Goal: Transaction & Acquisition: Purchase product/service

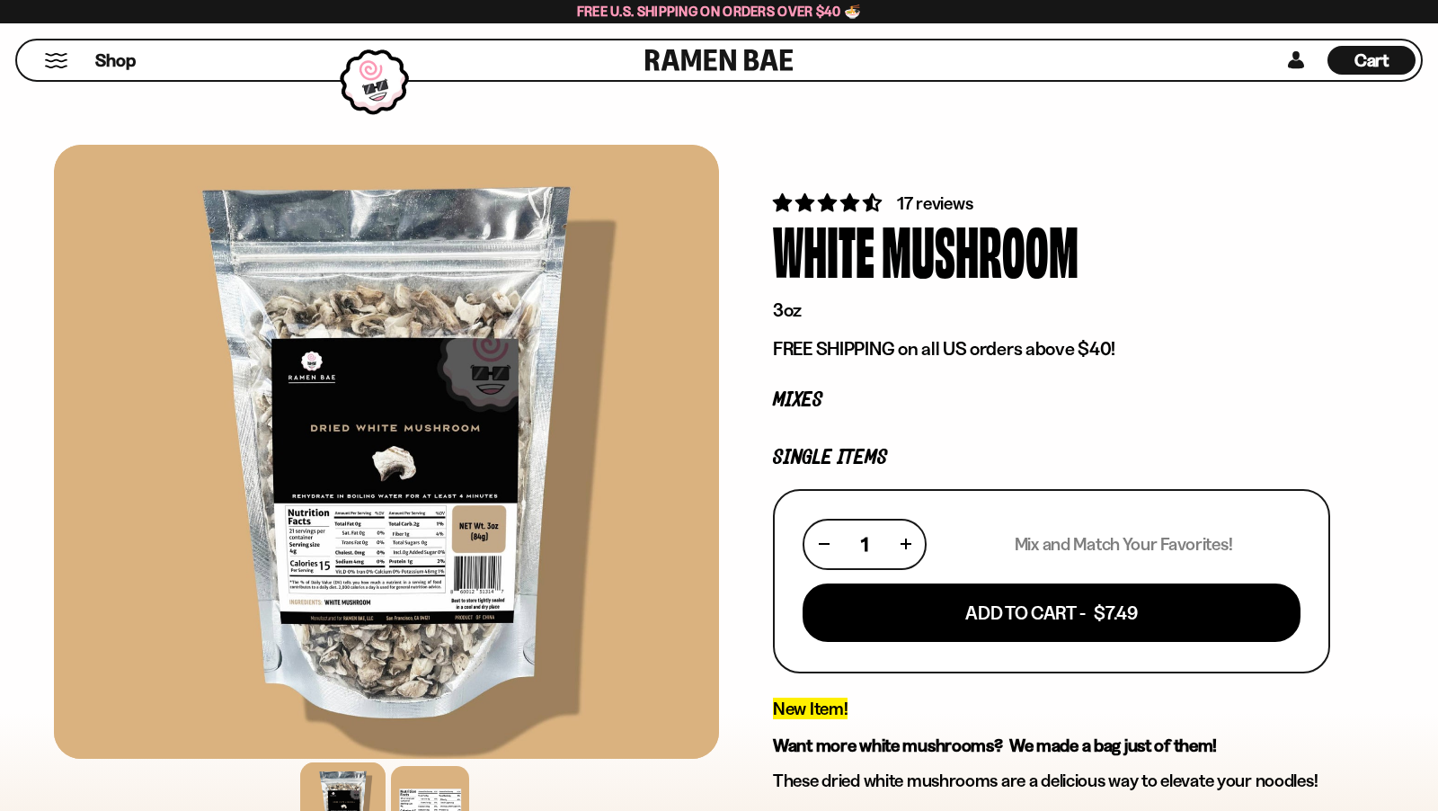
scroll to position [719, 0]
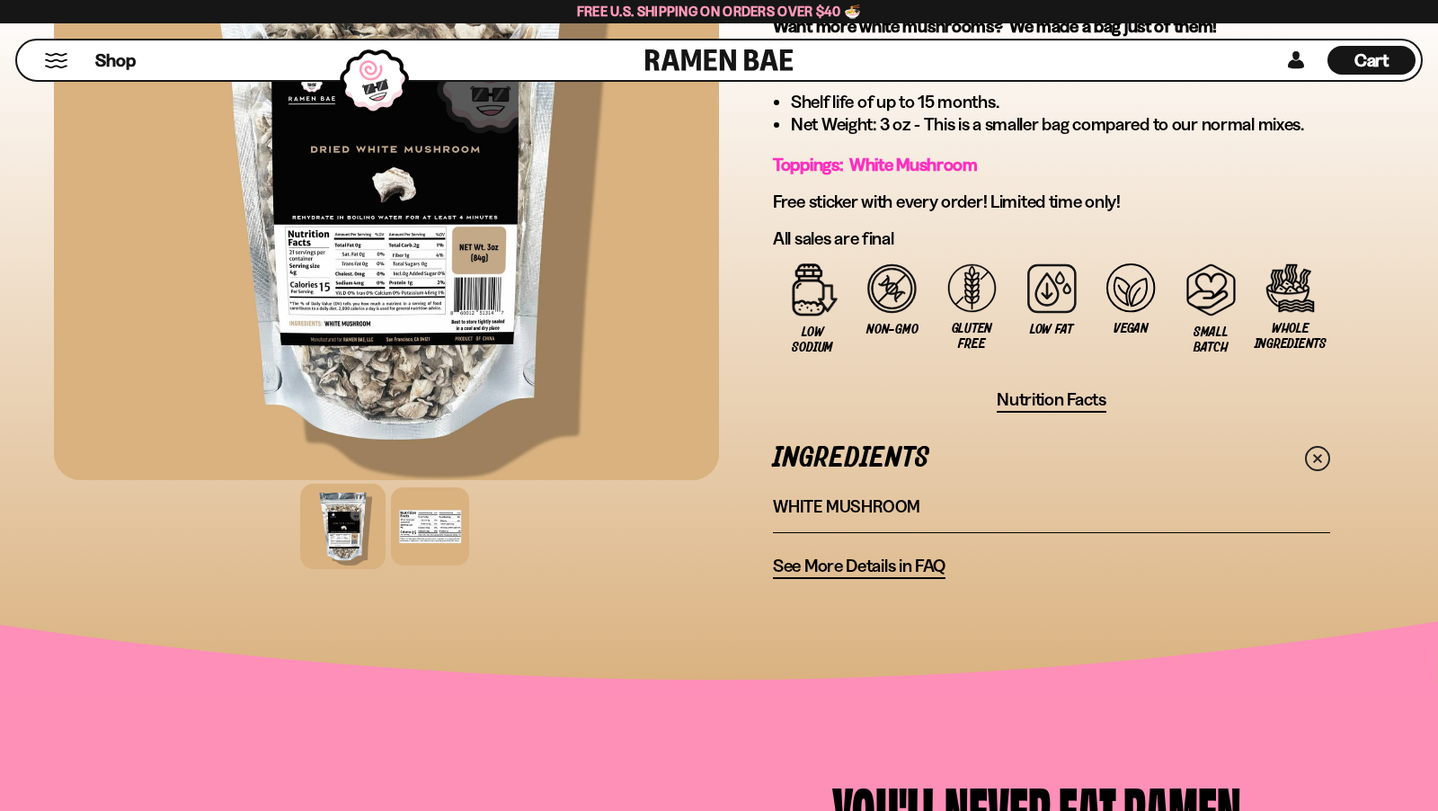
click at [1361, 70] on span "Cart" at bounding box center [1371, 60] width 35 height 22
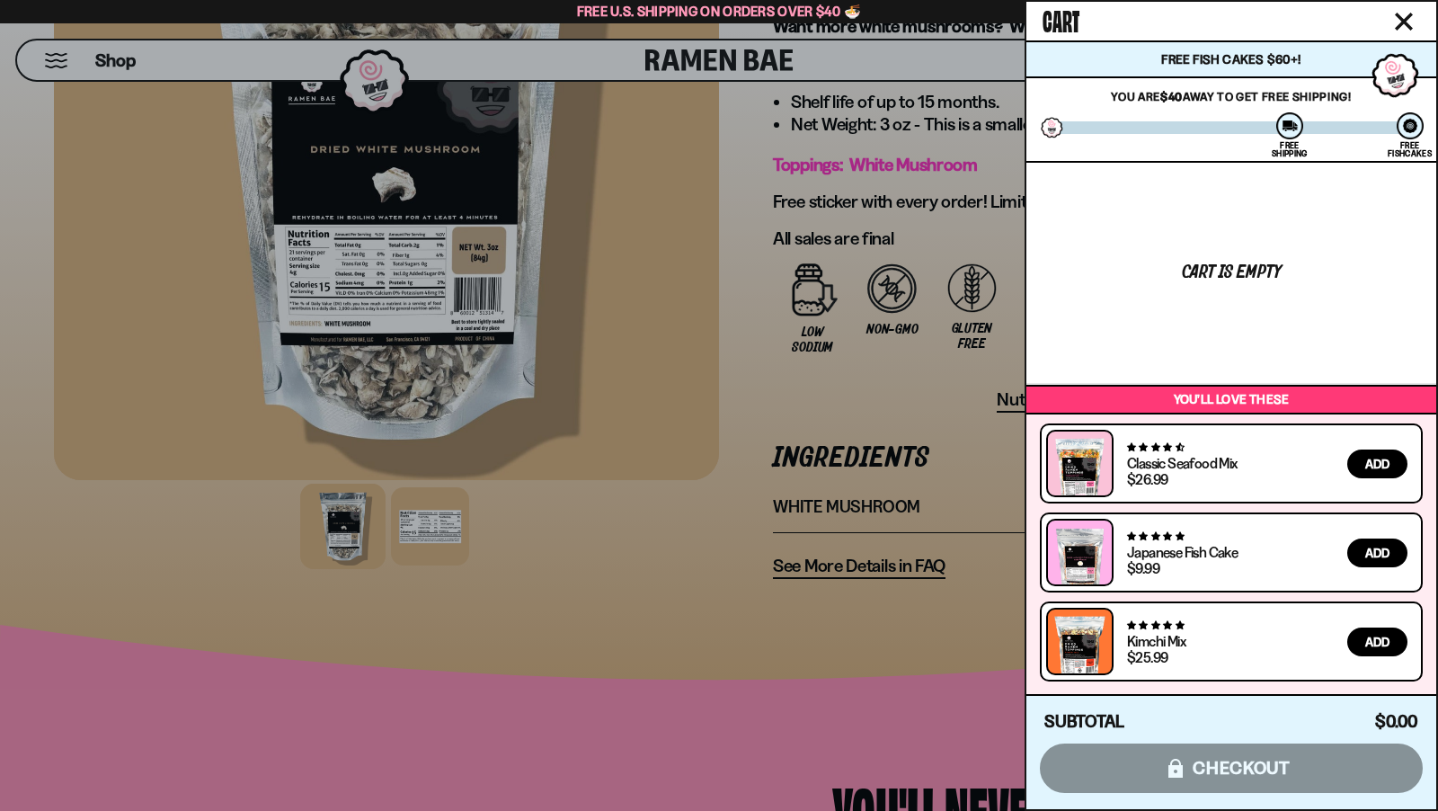
click at [1375, 460] on span "Add" at bounding box center [1377, 463] width 24 height 13
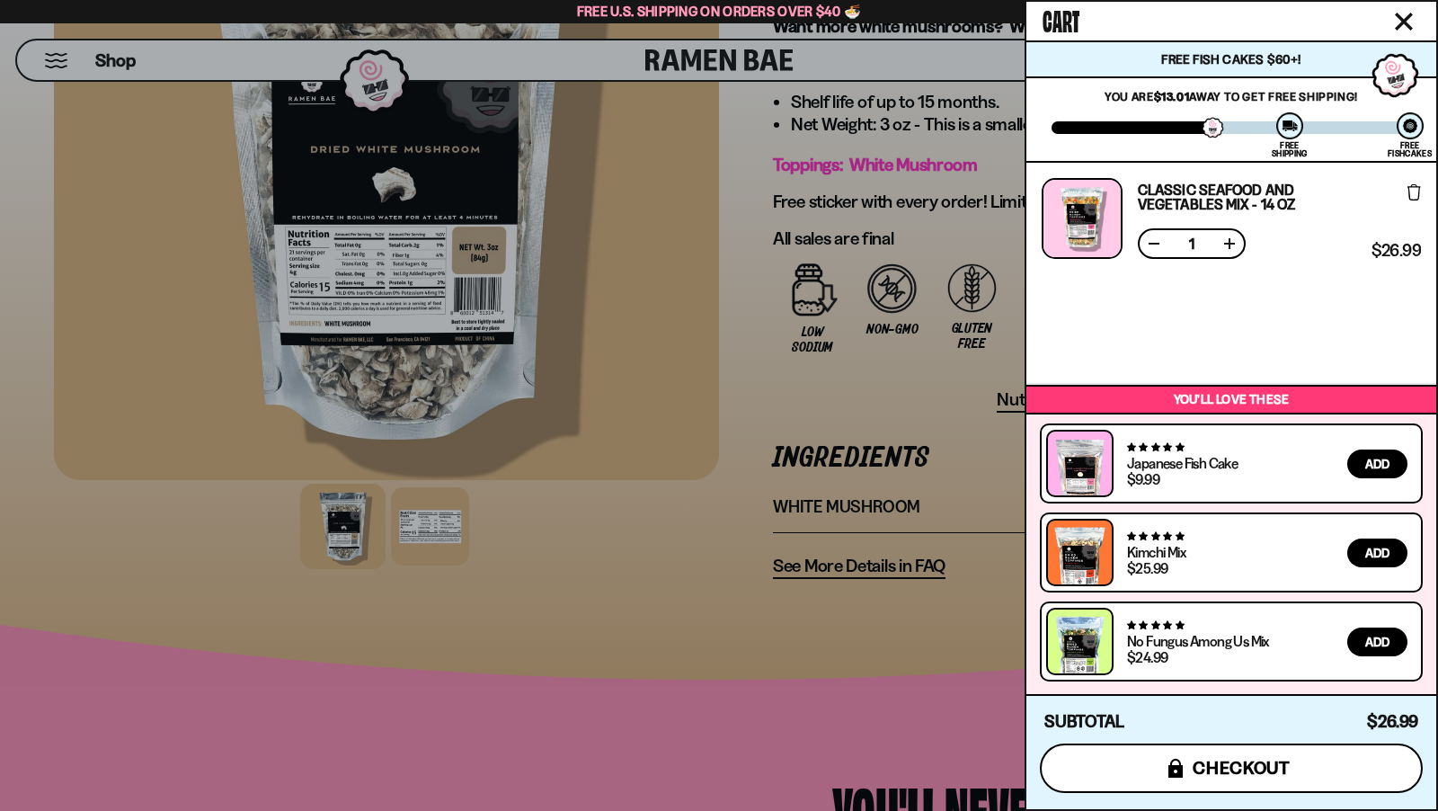
click at [1250, 775] on span "checkout" at bounding box center [1242, 768] width 98 height 20
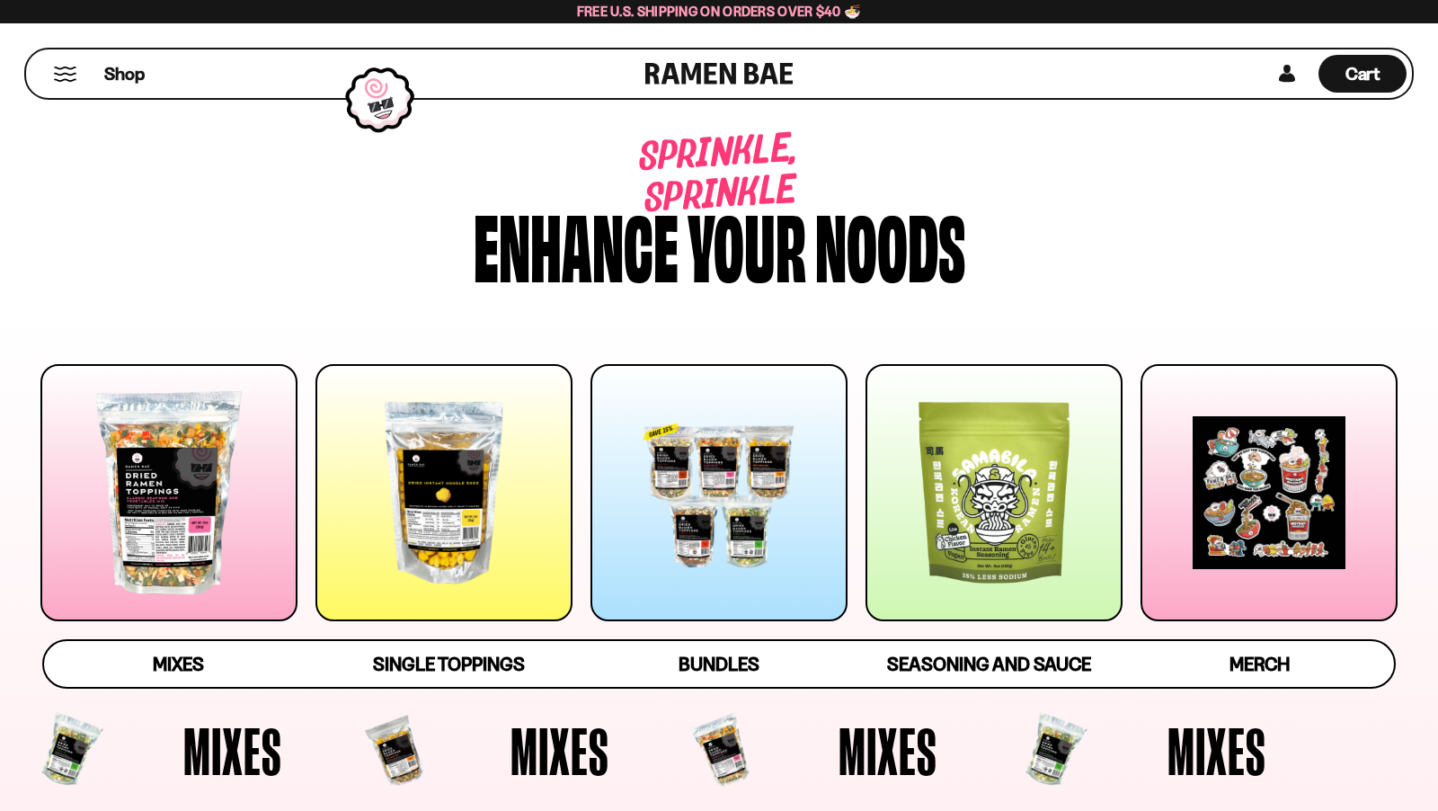
scroll to position [2445, 0]
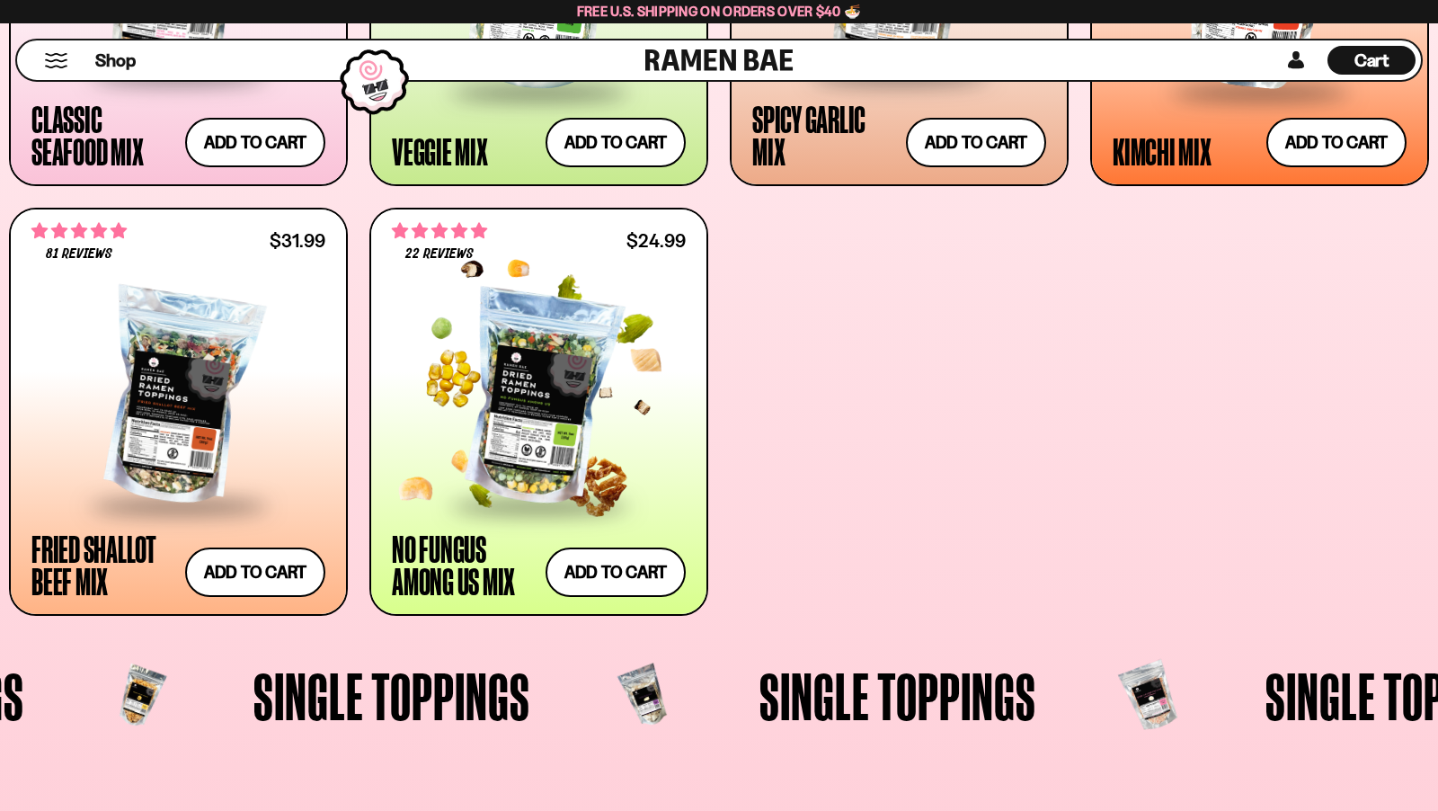
scroll to position [1078, 0]
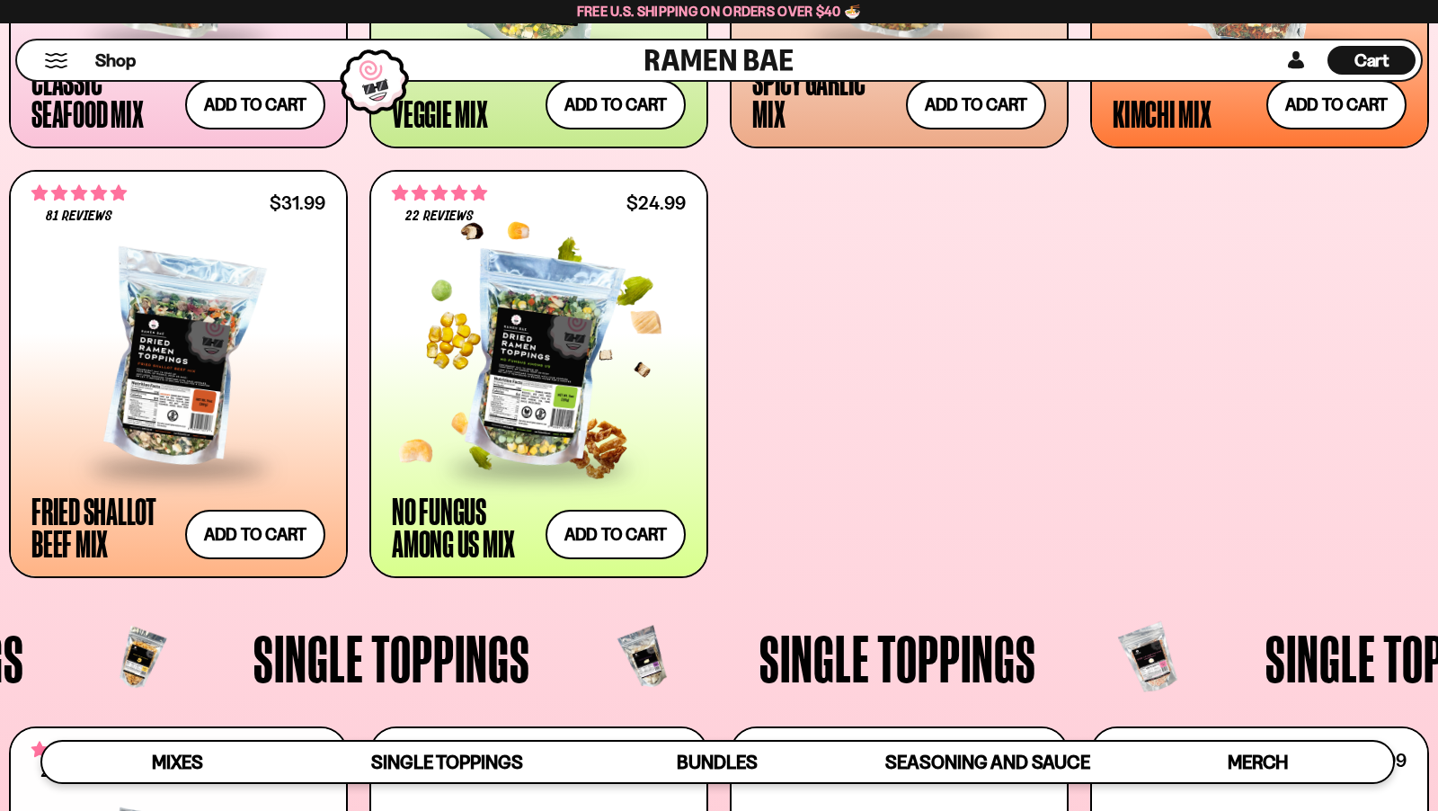
click at [554, 475] on span at bounding box center [539, 469] width 219 height 63
